Goal: Task Accomplishment & Management: Complete application form

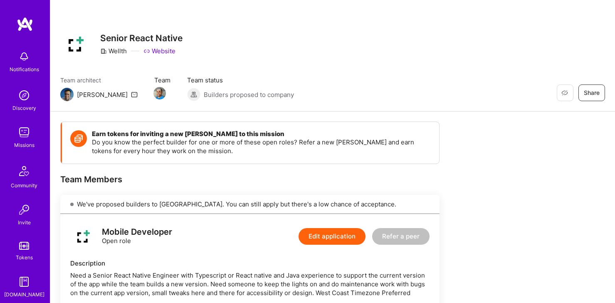
click at [111, 50] on div "Wellth" at bounding box center [113, 51] width 27 height 9
click at [19, 102] on img at bounding box center [24, 95] width 17 height 17
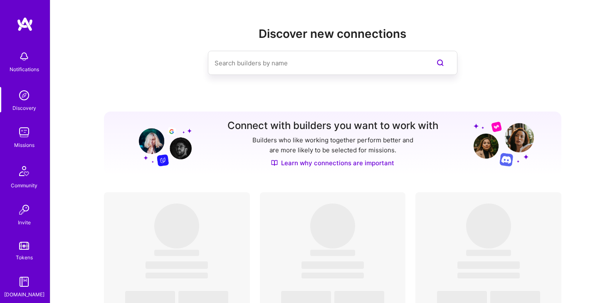
click at [32, 133] on img at bounding box center [24, 132] width 17 height 17
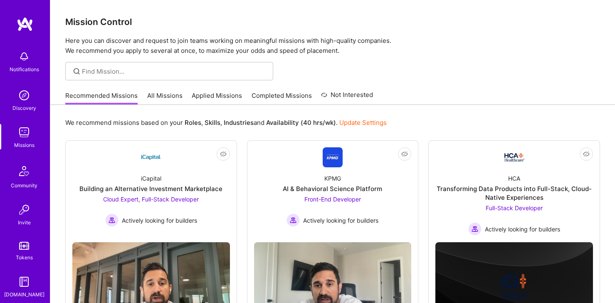
click at [150, 96] on link "All Missions" at bounding box center [164, 98] width 35 height 14
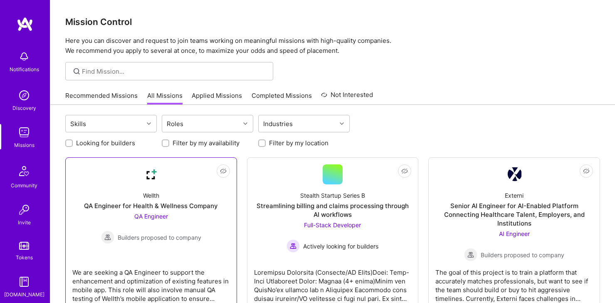
click at [170, 199] on div "Wellth QA Engineer for Health & Wellness Company QA Engineer Builders proposed …" at bounding box center [151, 213] width 158 height 59
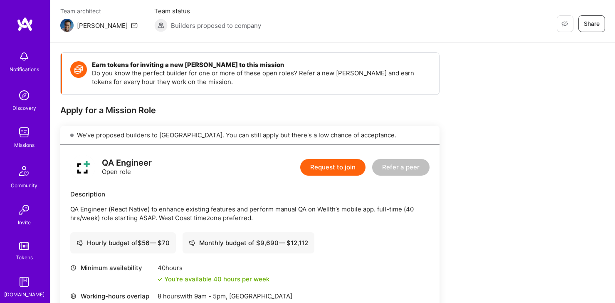
scroll to position [75, 0]
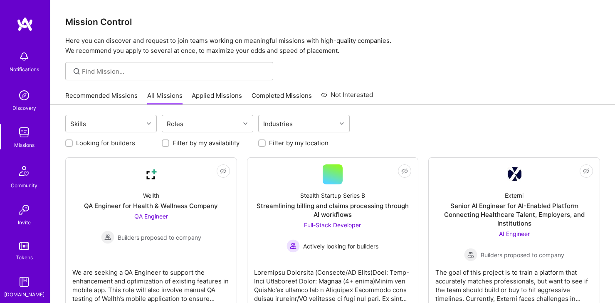
click at [19, 139] on img at bounding box center [24, 132] width 17 height 17
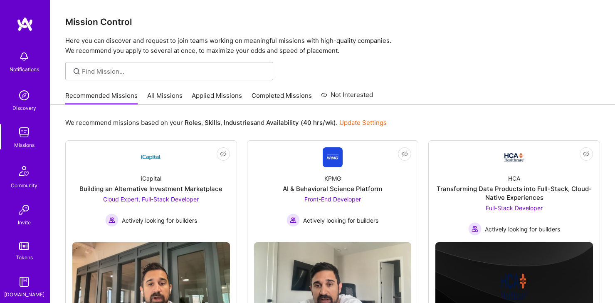
click at [231, 104] on link "Applied Missions" at bounding box center [217, 98] width 50 height 14
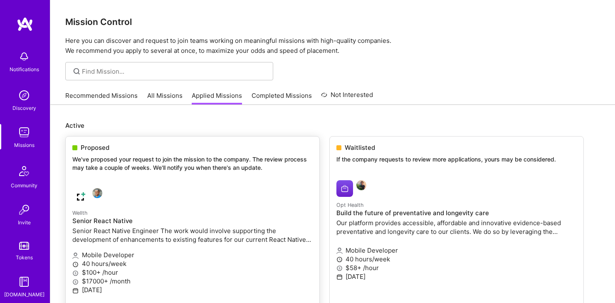
click at [192, 161] on p "We've proposed your request to join the mission to the company. The review proc…" at bounding box center [192, 163] width 240 height 16
click at [220, 241] on p "Senior React Native Engineer The work would involve supporting the development …" at bounding box center [192, 234] width 240 height 17
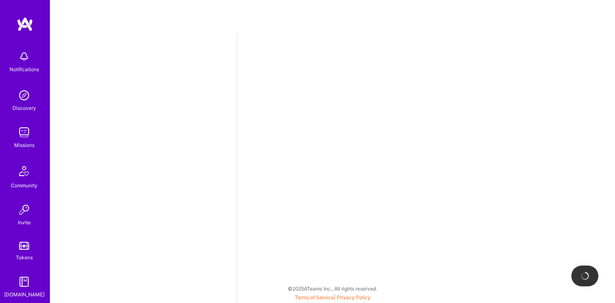
select select "US"
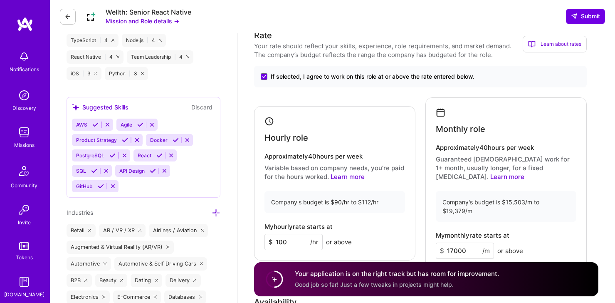
scroll to position [422, 0]
